Goal: Check status: Check status

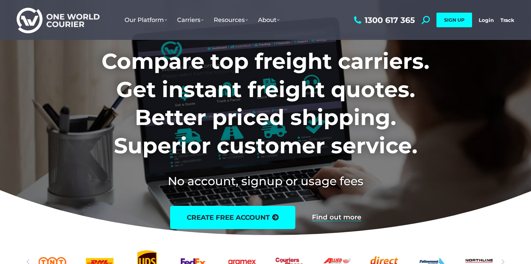
click at [486, 24] on div "1300 617 365 Search: *** SIGN UP Login Login Track Track SIGN UP" at bounding box center [433, 20] width 162 height 40
click at [486, 21] on link "Login" at bounding box center [486, 20] width 15 height 6
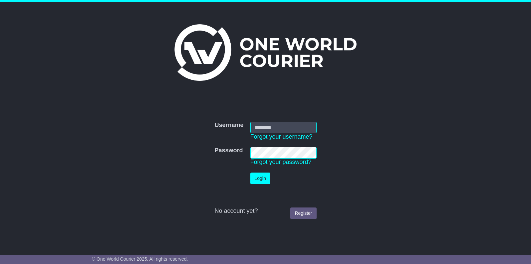
click at [295, 127] on input "Username" at bounding box center [283, 128] width 66 height 12
type input "**********"
click at [264, 179] on button "Login" at bounding box center [260, 179] width 20 height 12
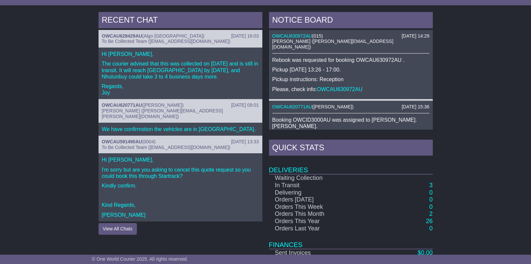
scroll to position [279, 0]
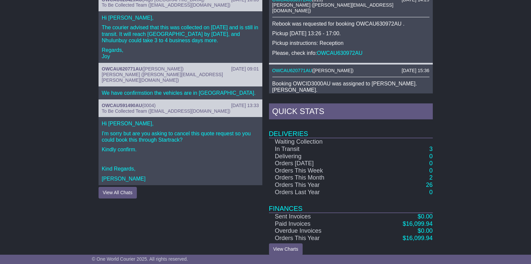
drag, startPoint x: 183, startPoint y: 55, endPoint x: 174, endPoint y: 46, distance: 12.5
click at [182, 55] on p "Regards, Joy" at bounding box center [180, 53] width 157 height 13
click at [120, 187] on button "View All Chats" at bounding box center [117, 193] width 38 height 12
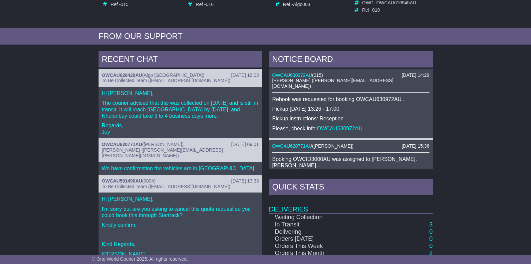
scroll to position [203, 0]
click at [164, 106] on p "The courier advised that this was collected on [DATE] and is still in transit. …" at bounding box center [180, 109] width 157 height 19
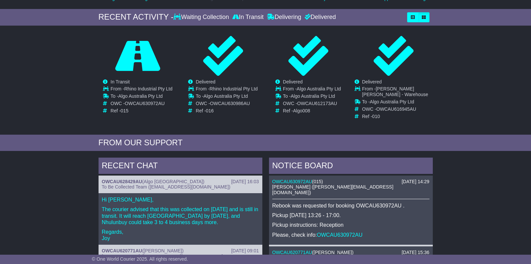
scroll to position [0, 0]
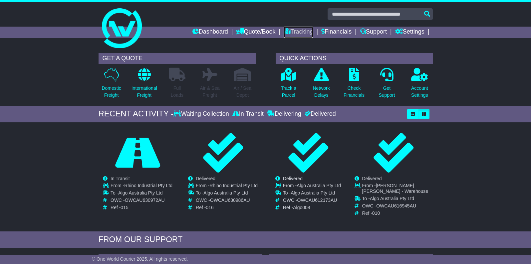
click at [303, 32] on link "Tracking" at bounding box center [298, 32] width 29 height 11
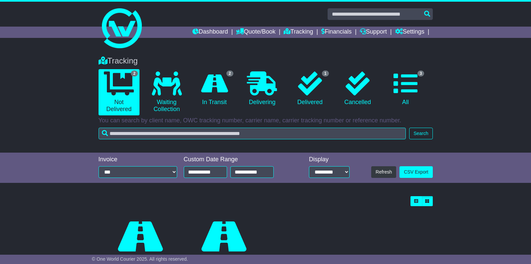
scroll to position [65, 0]
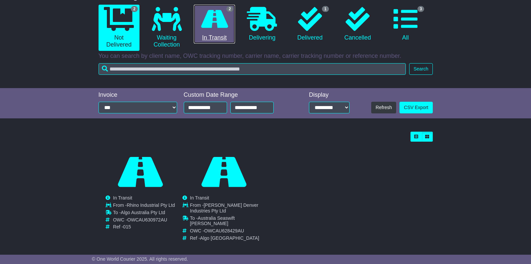
click at [214, 25] on icon at bounding box center [214, 19] width 27 height 24
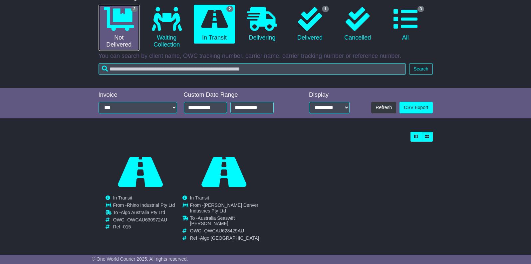
click at [123, 34] on link "2 Not Delivered" at bounding box center [118, 28] width 41 height 46
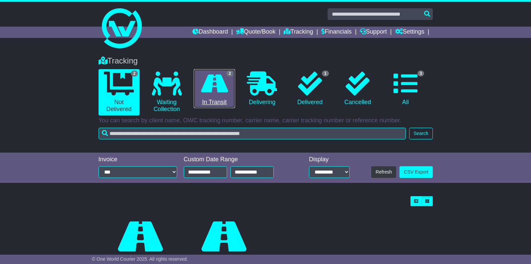
click at [224, 94] on icon at bounding box center [214, 84] width 27 height 24
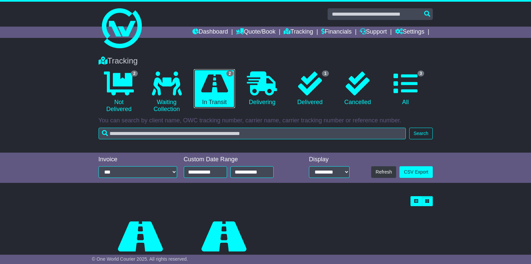
scroll to position [65, 0]
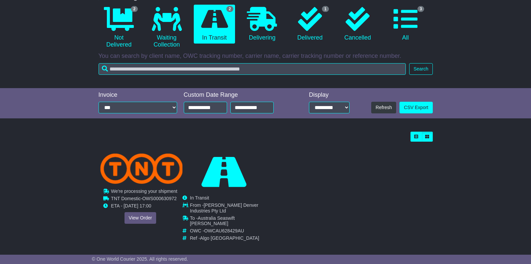
click at [145, 182] on img at bounding box center [141, 168] width 83 height 31
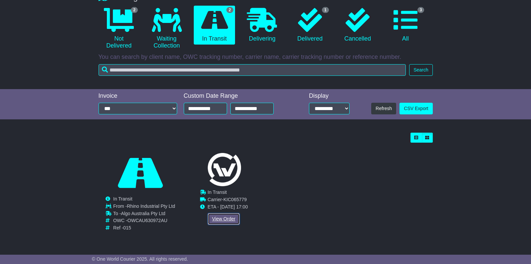
click at [224, 221] on link "View Order" at bounding box center [224, 219] width 32 height 12
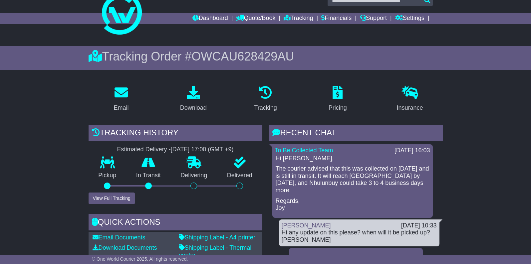
scroll to position [15, 0]
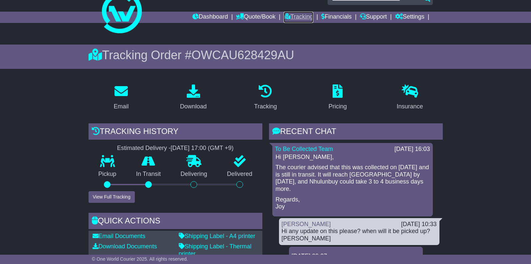
click at [299, 19] on link "Tracking" at bounding box center [298, 17] width 29 height 11
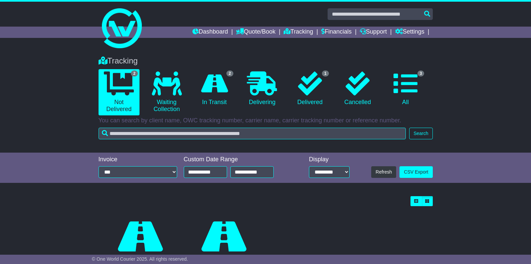
scroll to position [65, 0]
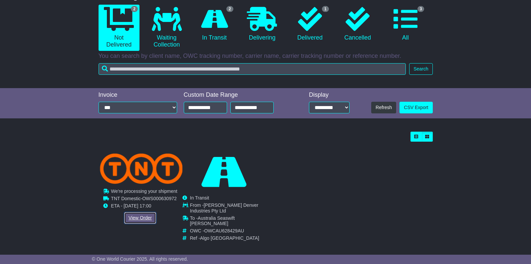
click at [141, 221] on link "View Order" at bounding box center [140, 218] width 32 height 12
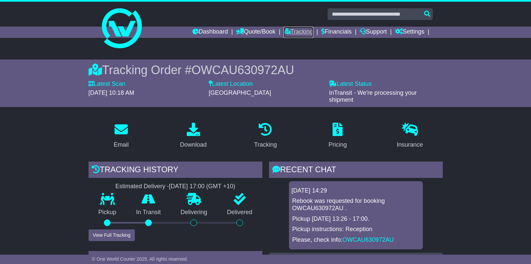
click at [297, 32] on link "Tracking" at bounding box center [298, 32] width 29 height 11
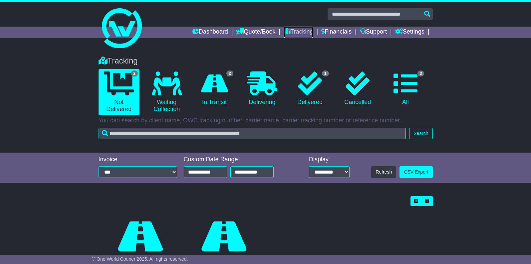
click at [294, 28] on link "Tracking" at bounding box center [298, 32] width 29 height 11
